Goal: Information Seeking & Learning: Learn about a topic

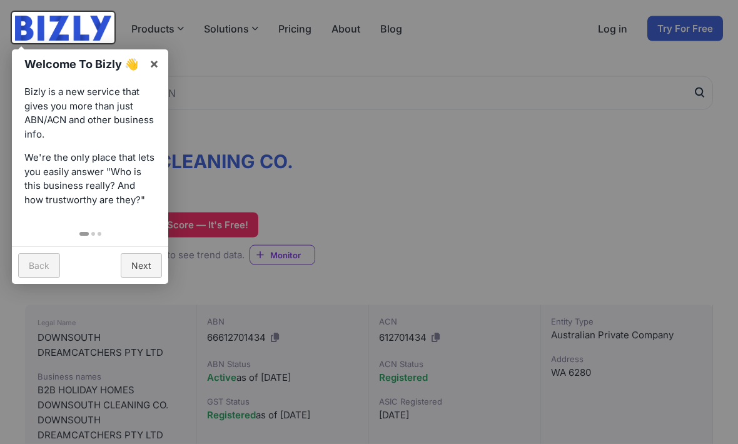
scroll to position [52, 0]
click at [158, 66] on link "×" at bounding box center [154, 63] width 28 height 28
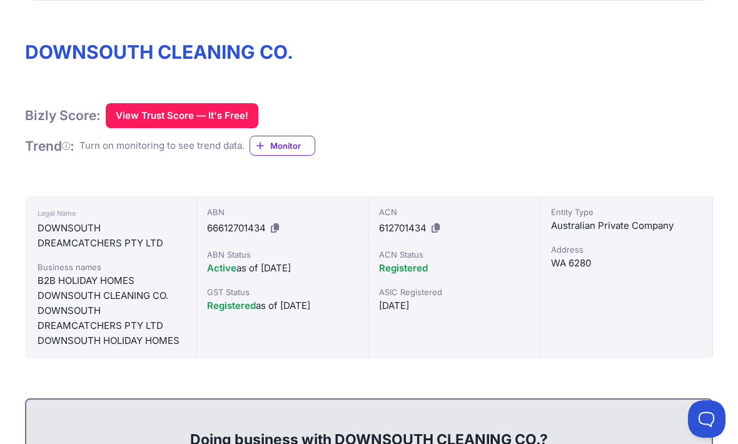
scroll to position [160, 0]
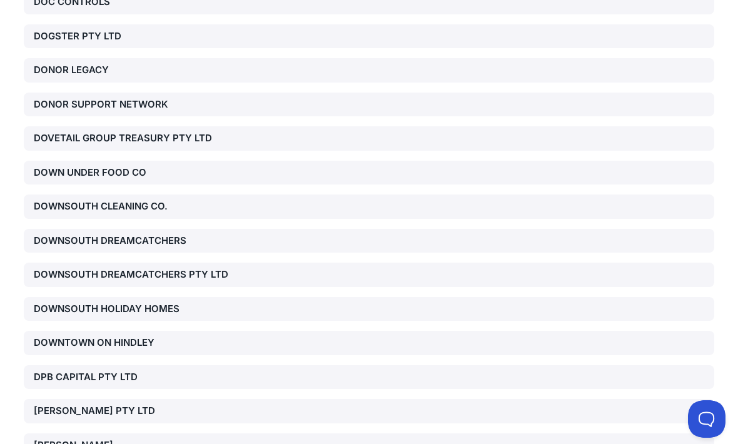
scroll to position [8381, 0]
click at [220, 268] on div "DOWNSOUTH DREAMCATCHERS PTY LTD" at bounding box center [144, 275] width 220 height 14
click at [163, 303] on div "DOWNSOUTH HOLIDAY HOMES" at bounding box center [144, 310] width 220 height 14
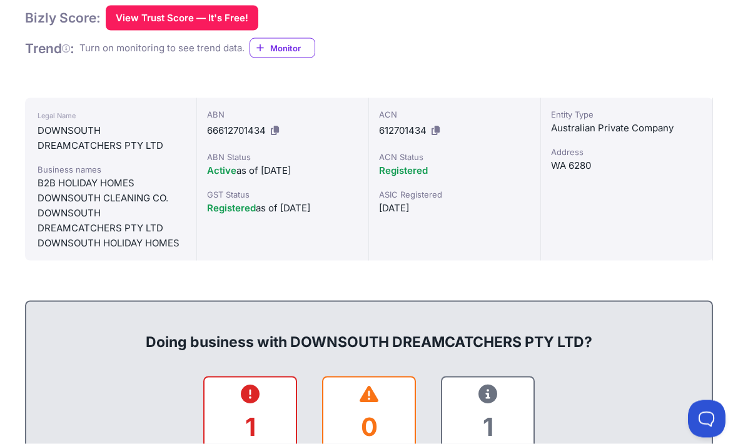
scroll to position [259, 0]
click at [223, 11] on button "View Trust Score — It's Free!" at bounding box center [182, 17] width 153 height 25
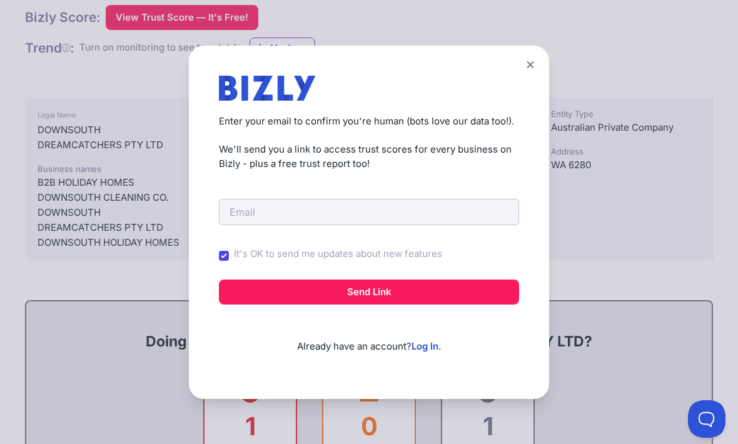
click at [528, 66] on icon at bounding box center [531, 65] width 8 height 8
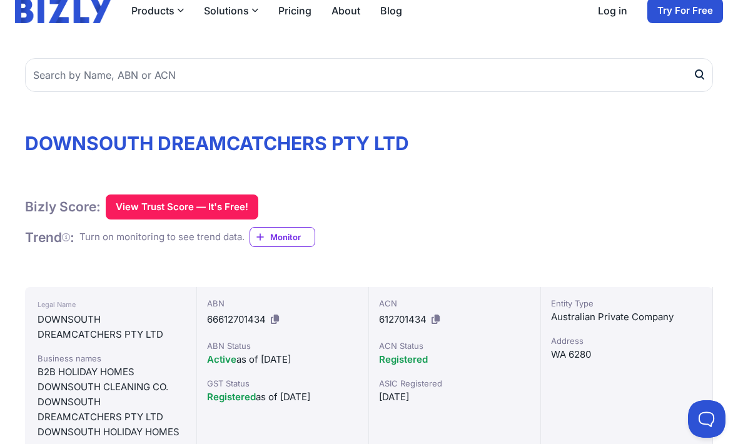
scroll to position [58, 0]
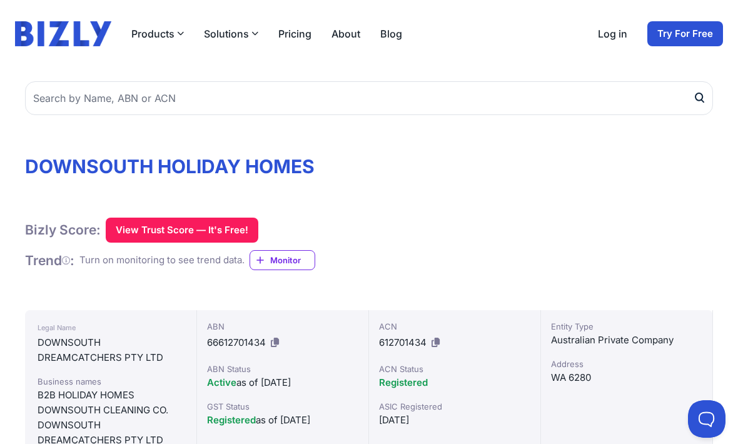
scroll to position [46, 0]
